Goal: Information Seeking & Learning: Learn about a topic

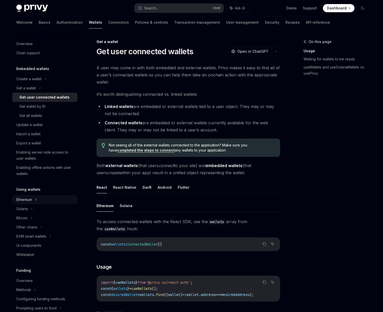
click at [45, 84] on div "Ethereum" at bounding box center [44, 78] width 65 height 9
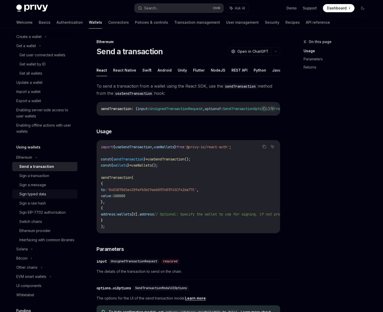
scroll to position [92, 0]
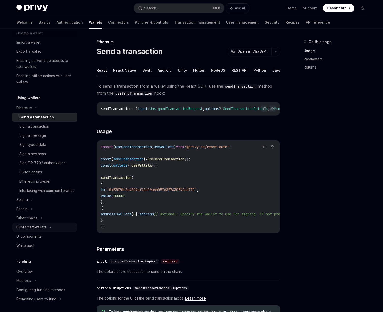
click at [48, 232] on div "EVM smart wallets" at bounding box center [44, 227] width 65 height 9
type textarea "*"
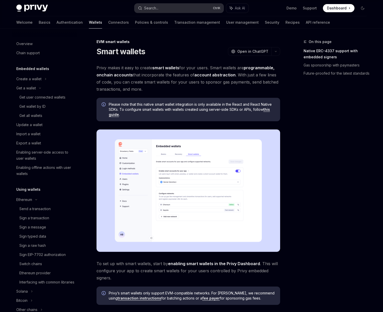
click at [184, 10] on button "Search... Ctrl K" at bounding box center [178, 8] width 89 height 9
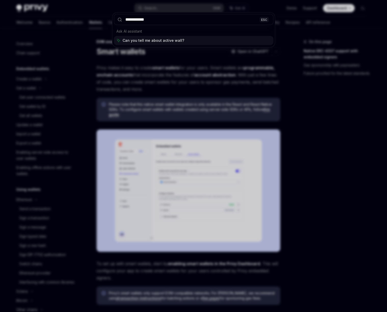
type input "**********"
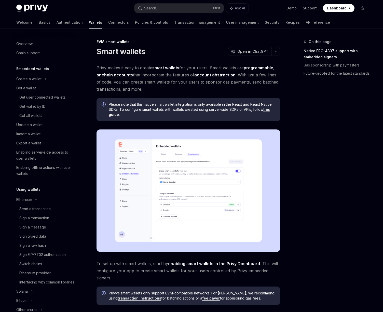
type textarea "*"
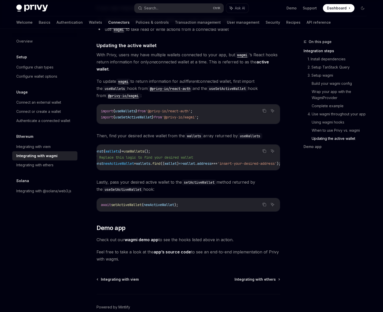
scroll to position [0, 14]
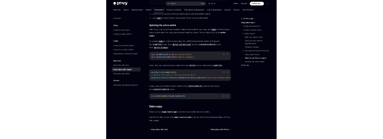
scroll to position [1375, 0]
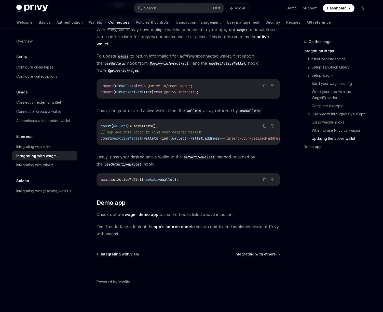
click at [152, 52] on span "To update wagmi to return information for a different connected wallet, first i…" at bounding box center [189, 62] width 184 height 21
type textarea "*"
